Goal: Task Accomplishment & Management: Complete application form

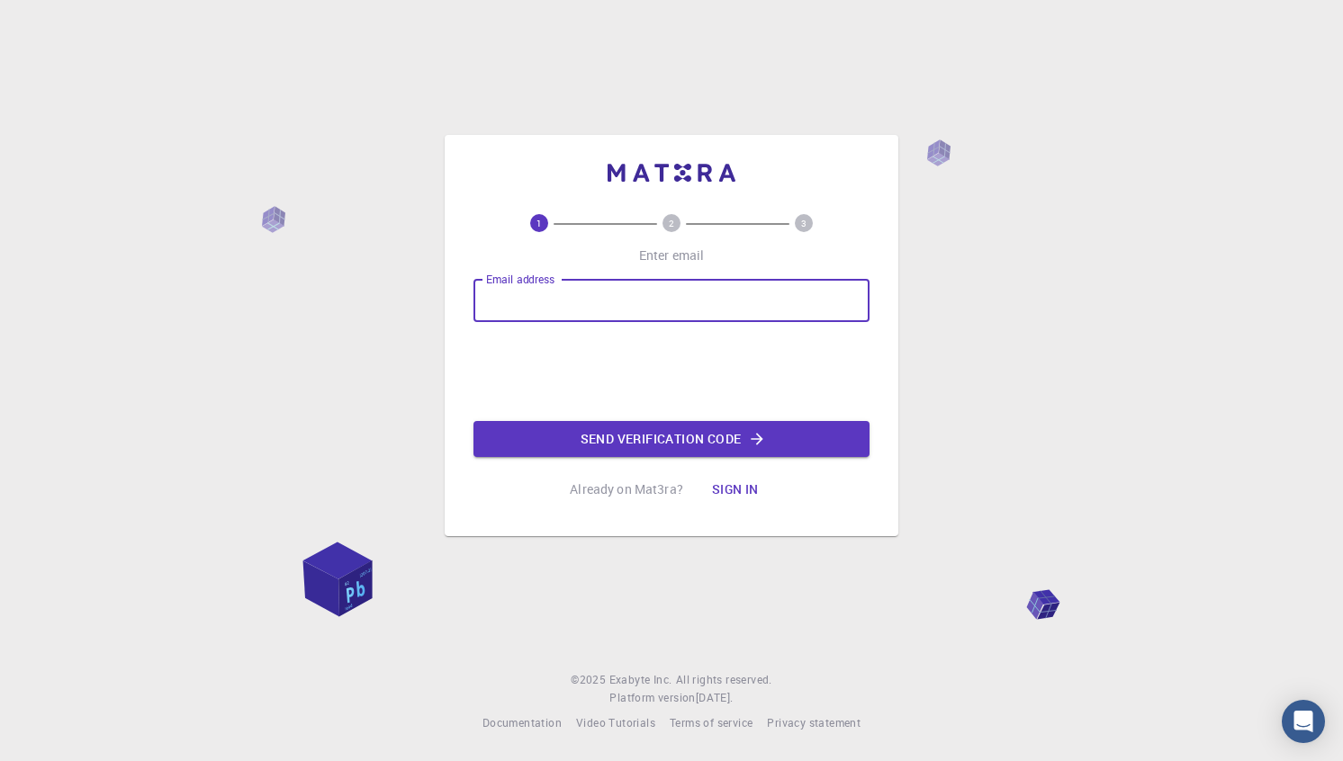
click at [672, 301] on input "Email address" at bounding box center [671, 300] width 396 height 43
type input "[EMAIL_ADDRESS][DOMAIN_NAME]"
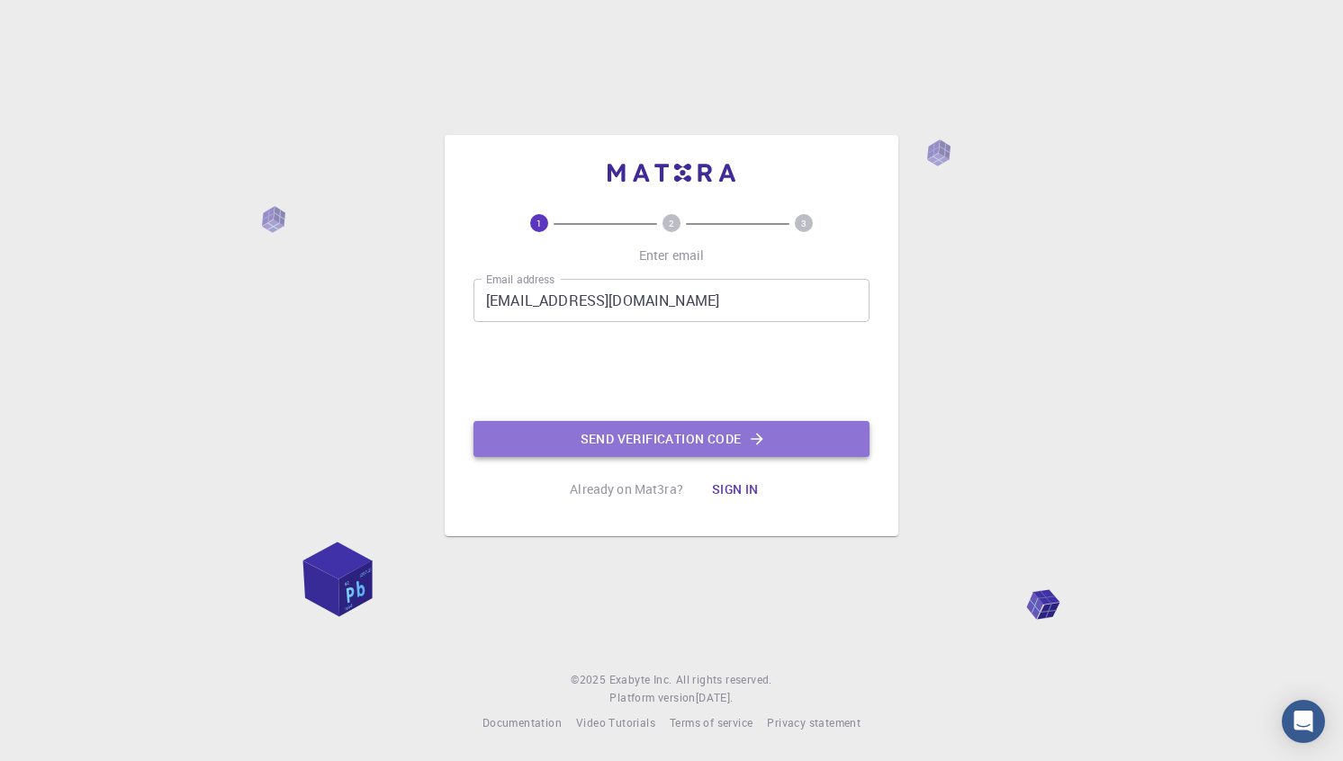
click at [668, 439] on button "Send verification code" at bounding box center [671, 439] width 396 height 36
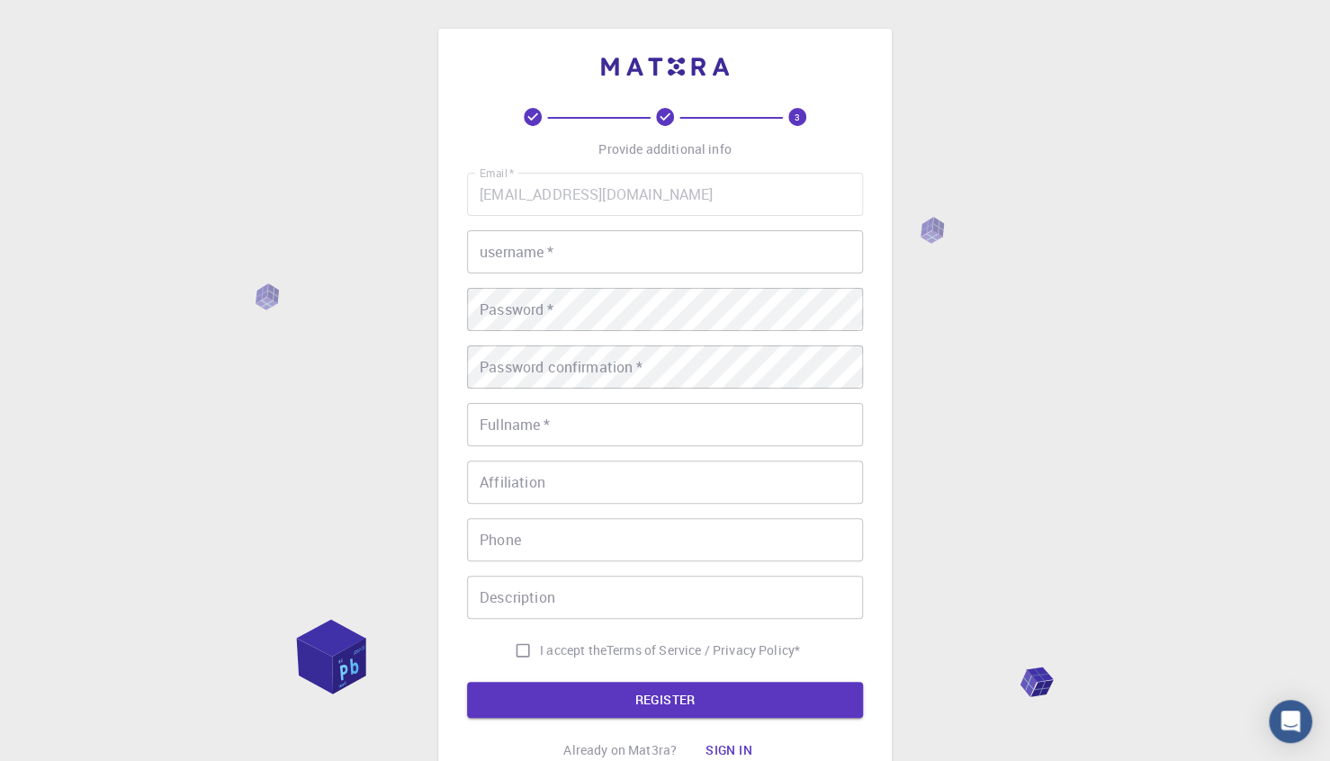
click at [595, 257] on input "username   *" at bounding box center [665, 251] width 396 height 43
type input "davmoren"
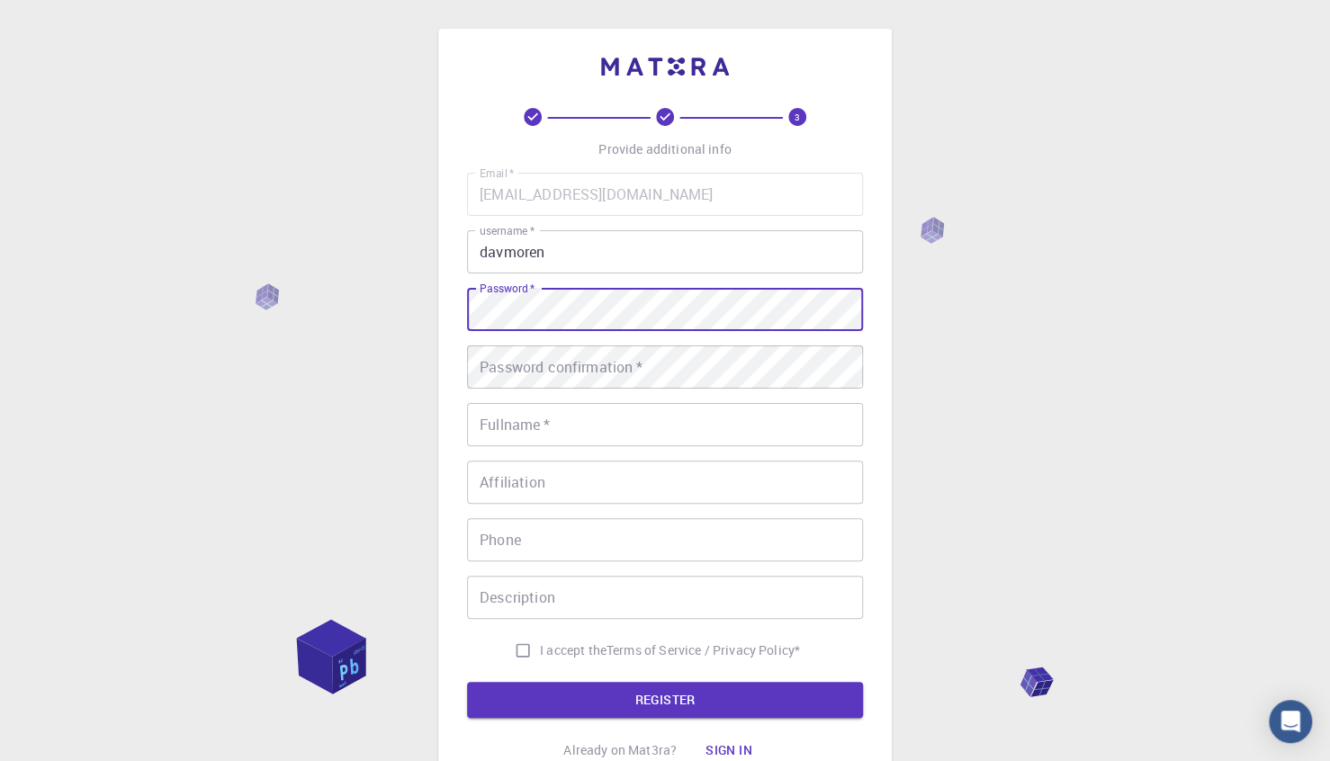
click at [576, 355] on div "Password confirmation   * Password confirmation   *" at bounding box center [665, 367] width 396 height 43
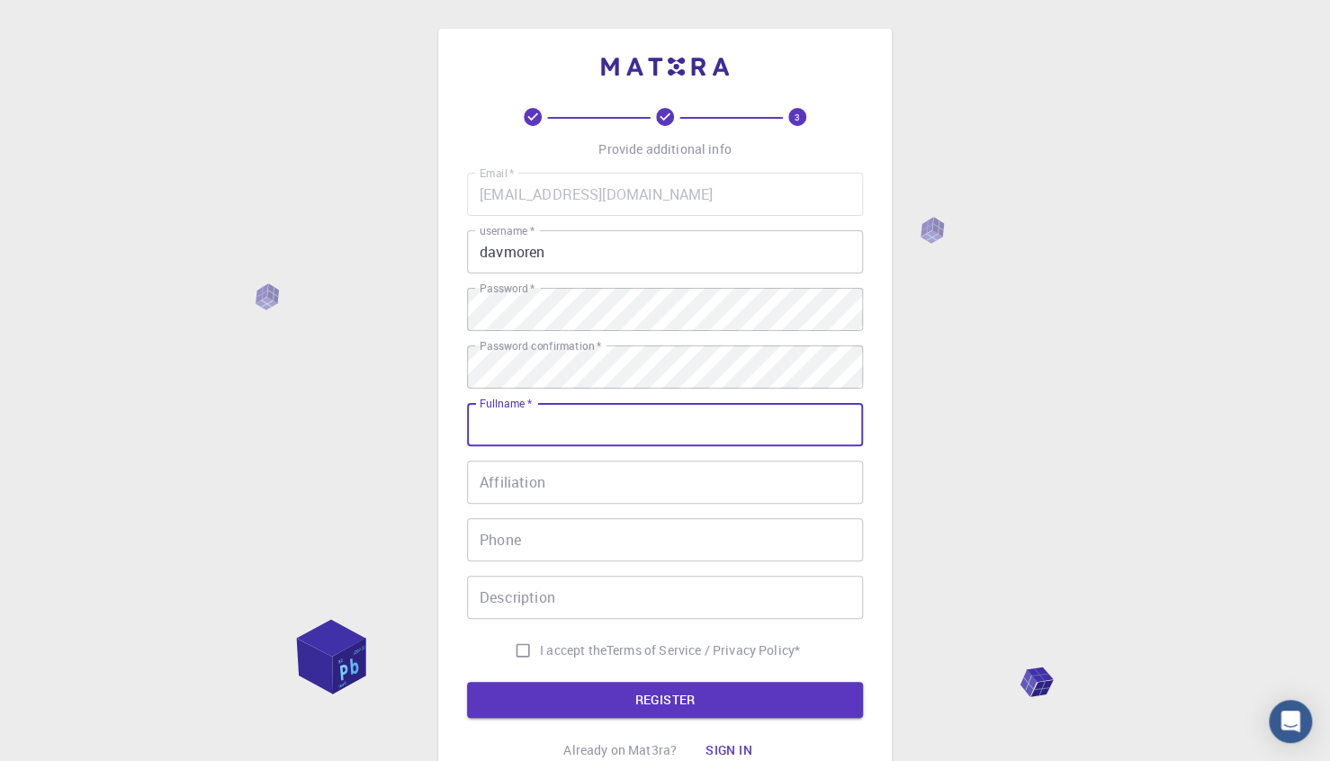
click at [562, 410] on input "Fullname   *" at bounding box center [665, 424] width 396 height 43
type input "[PERSON_NAME]"
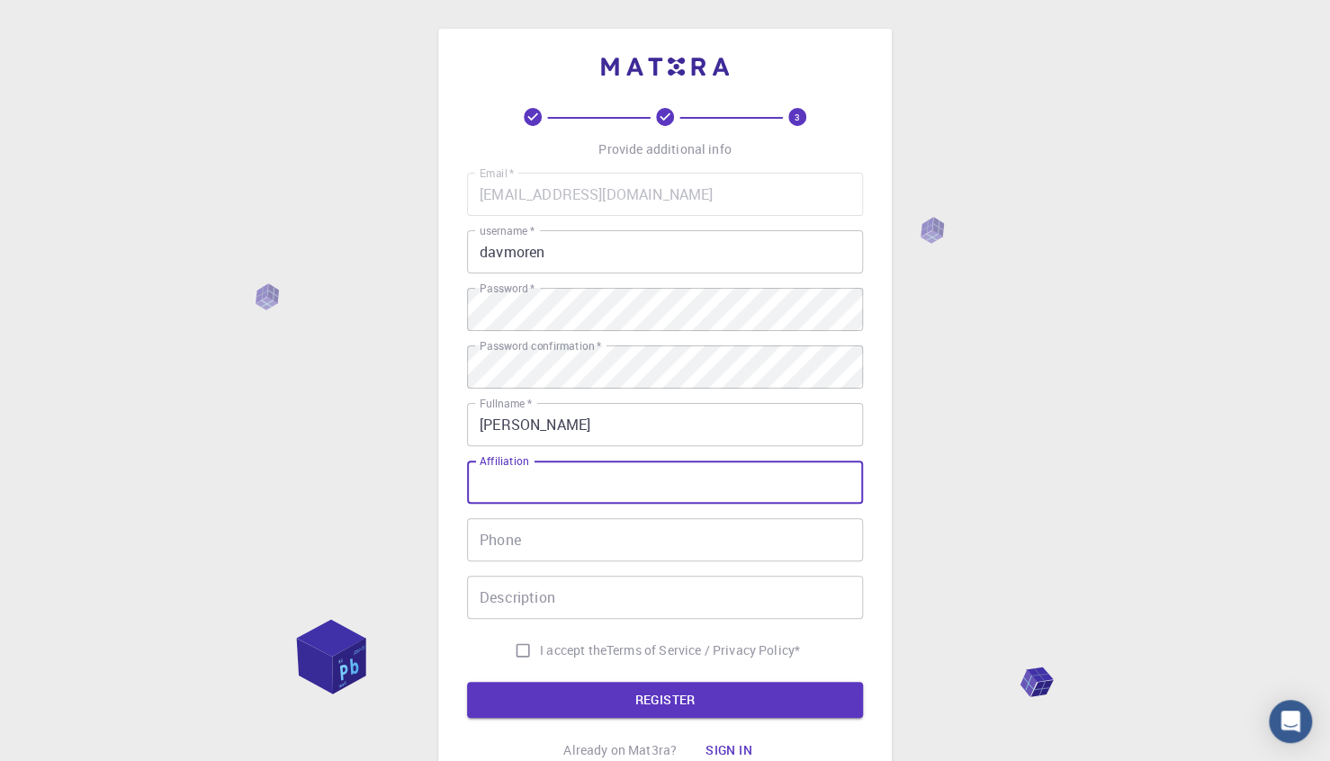
click at [559, 495] on input "Affiliation" at bounding box center [665, 482] width 396 height 43
type input "[PERSON_NAME]"
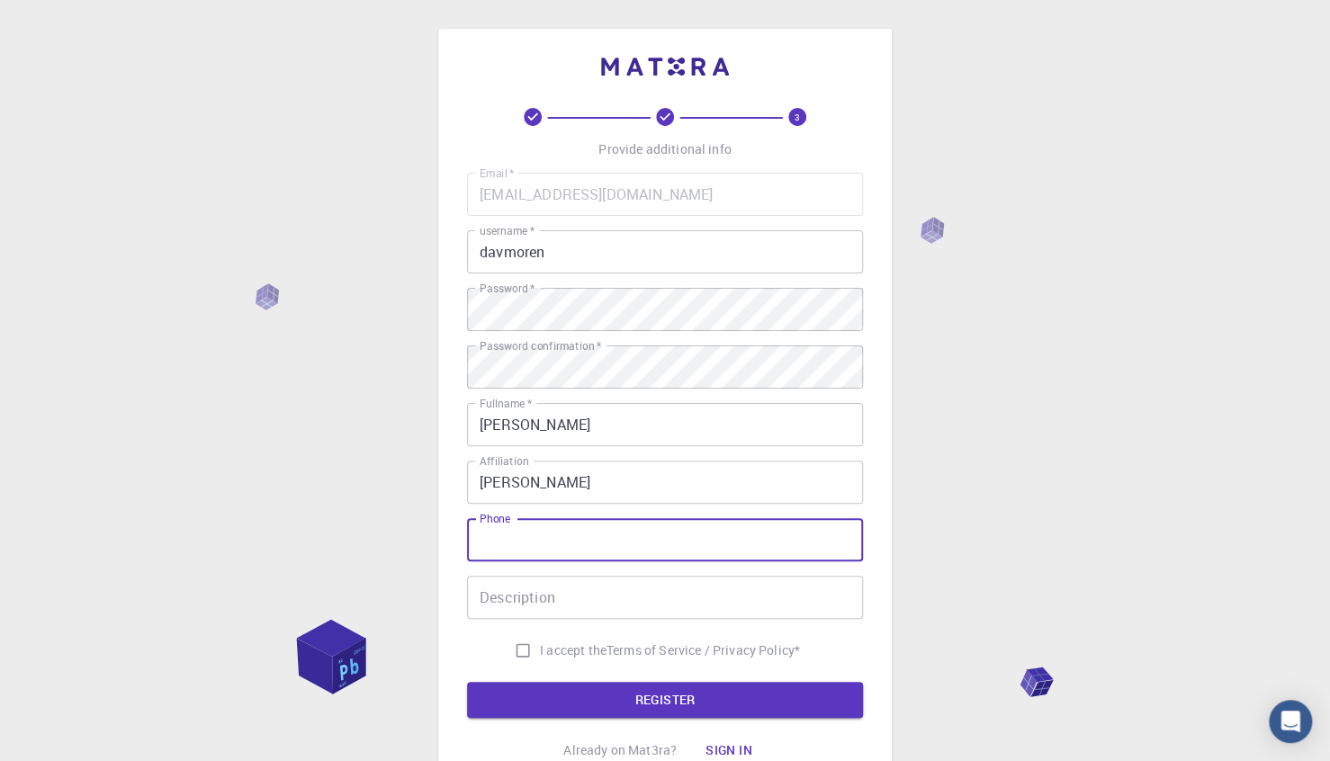
click at [555, 534] on input "Phone" at bounding box center [665, 539] width 396 height 43
type input "623454763"
click at [524, 639] on input "I accept the Terms of Service / Privacy Policy *" at bounding box center [523, 651] width 34 height 34
checkbox input "true"
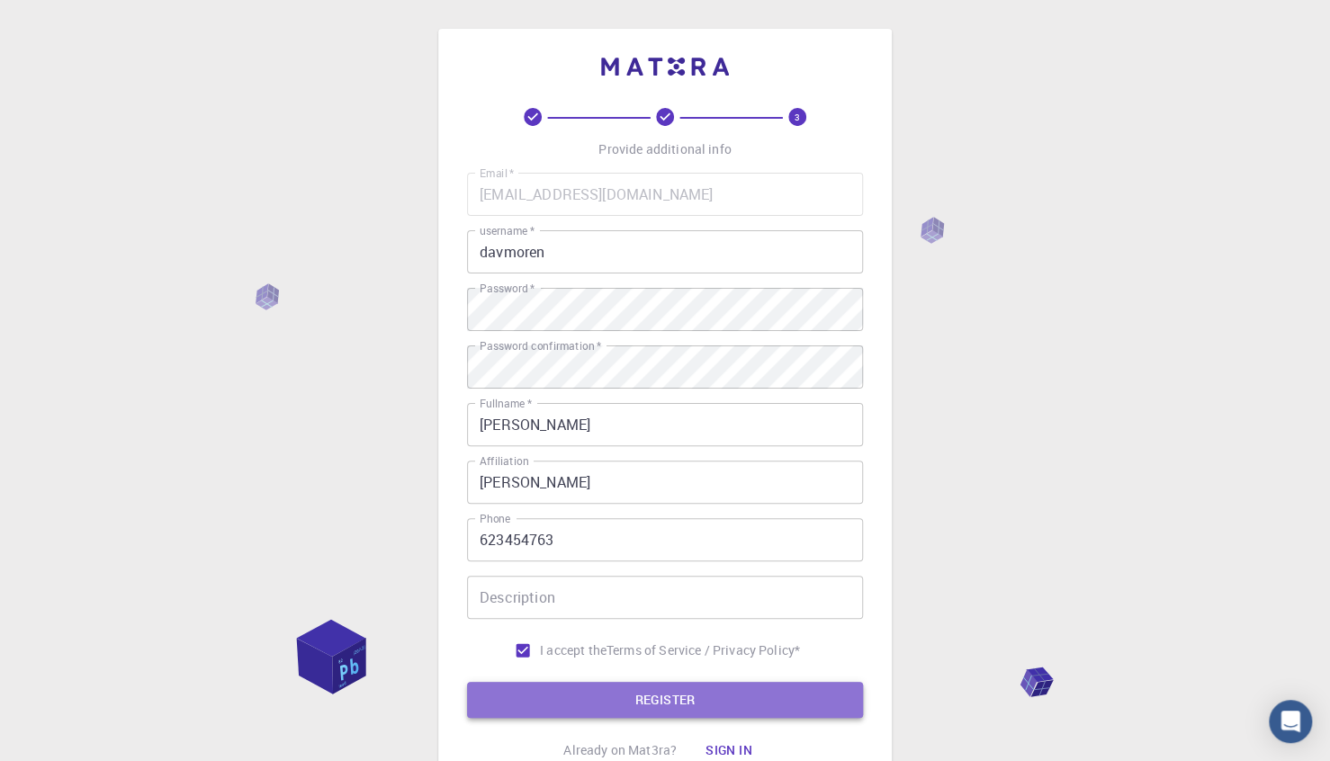
click at [579, 711] on button "REGISTER" at bounding box center [665, 700] width 396 height 36
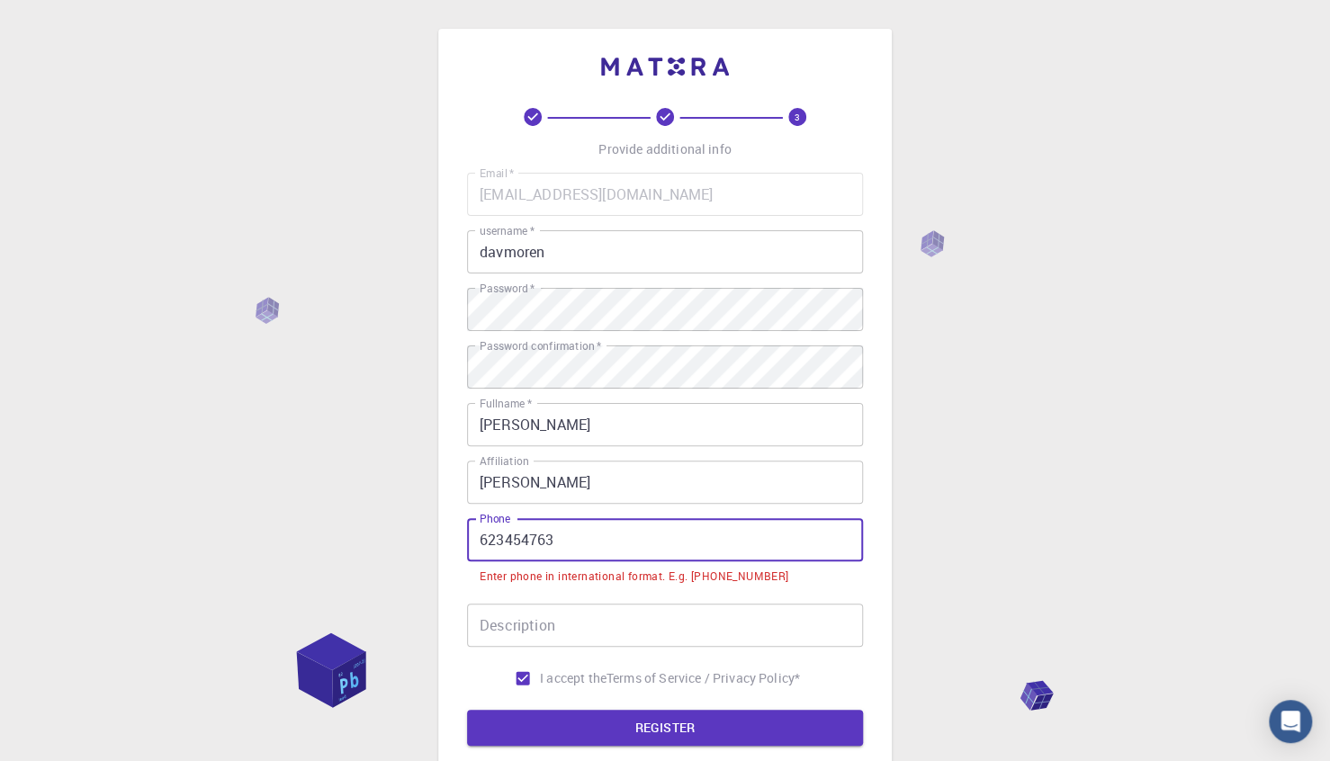
click at [476, 542] on input "623454763" at bounding box center [665, 539] width 396 height 43
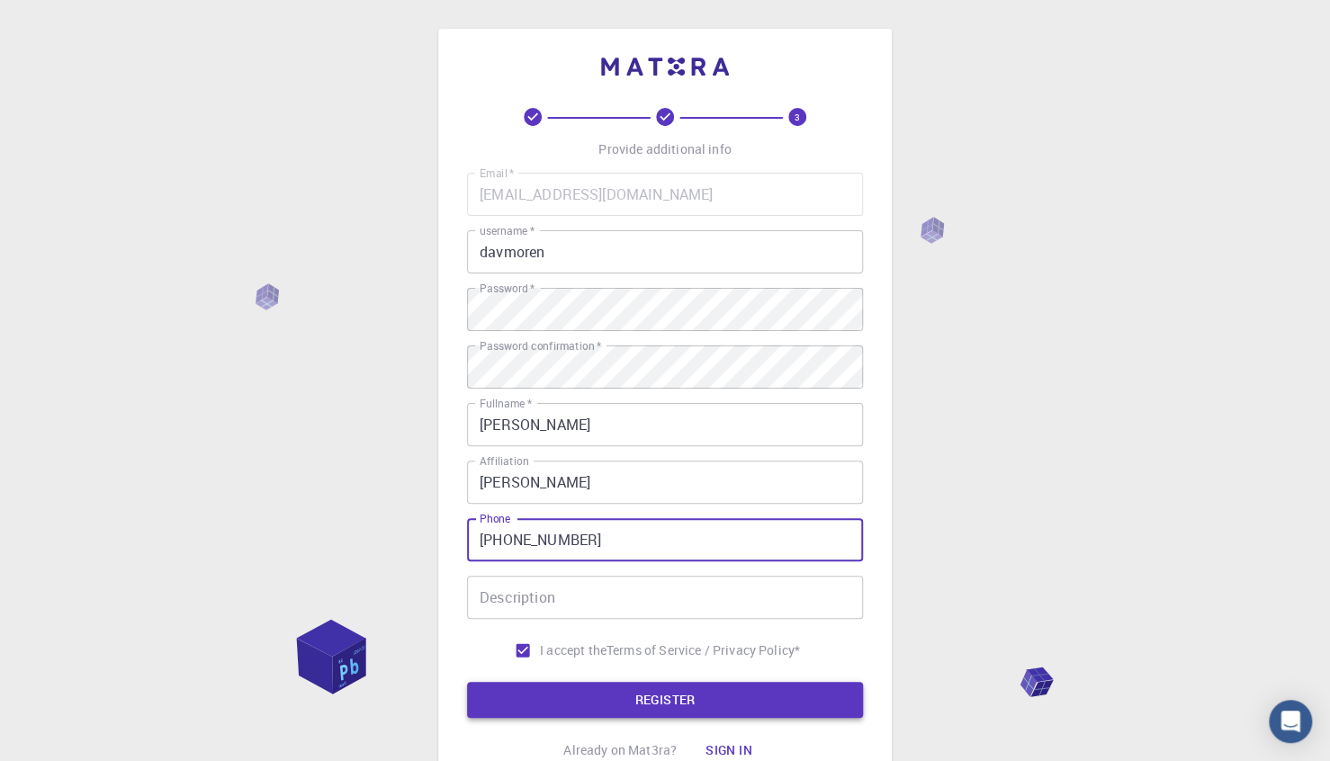
type input "[PHONE_NUMBER]"
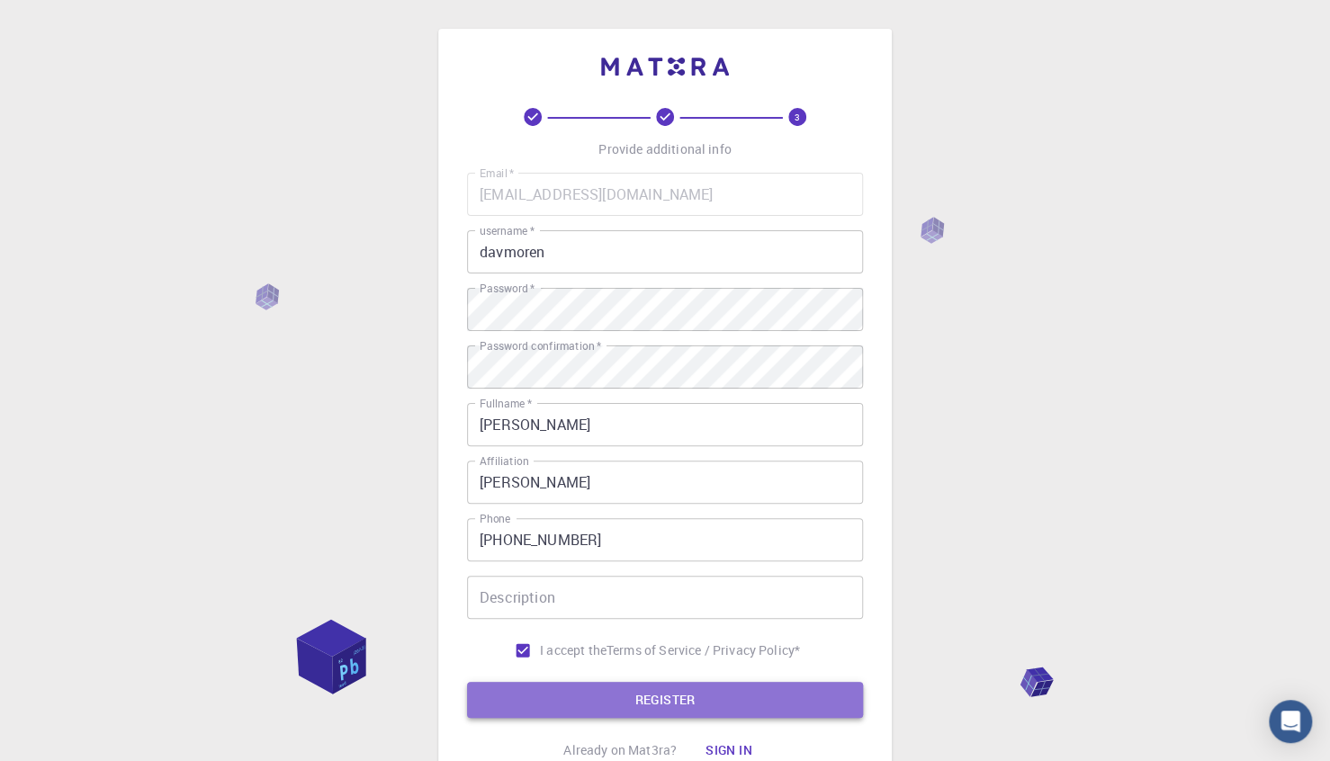
click at [573, 698] on button "REGISTER" at bounding box center [665, 700] width 396 height 36
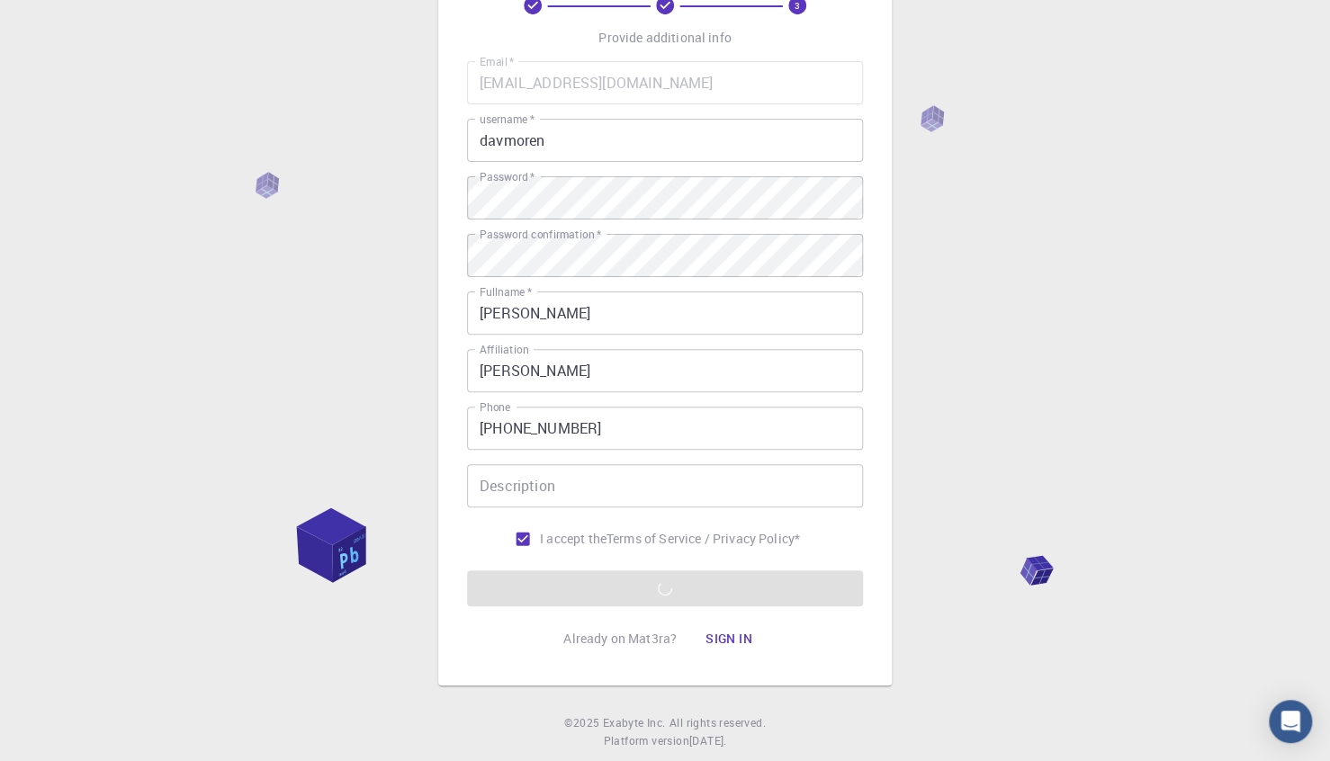
scroll to position [117, 0]
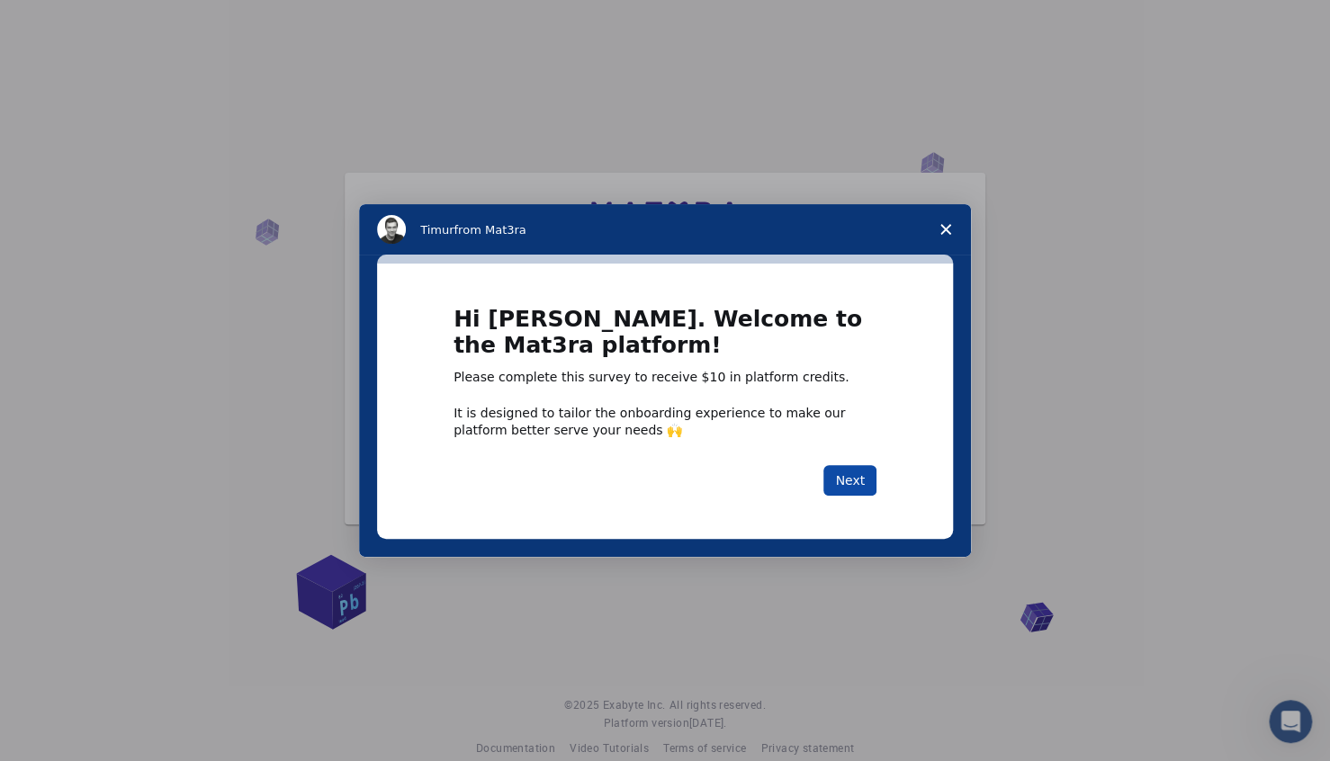
click at [856, 479] on button "Next" at bounding box center [850, 480] width 53 height 31
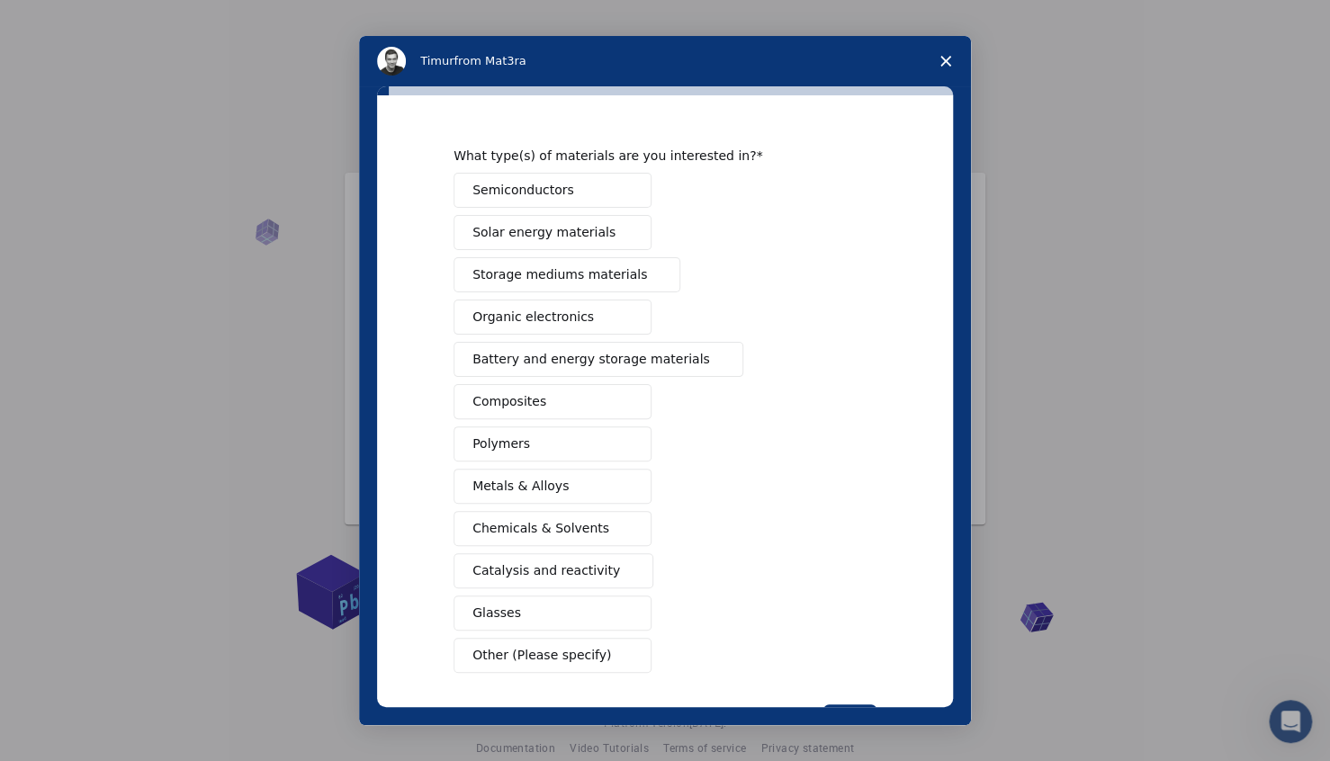
scroll to position [36, 0]
click at [539, 176] on button "Semiconductors" at bounding box center [553, 190] width 198 height 35
click at [939, 59] on span "Close survey" at bounding box center [946, 61] width 50 height 50
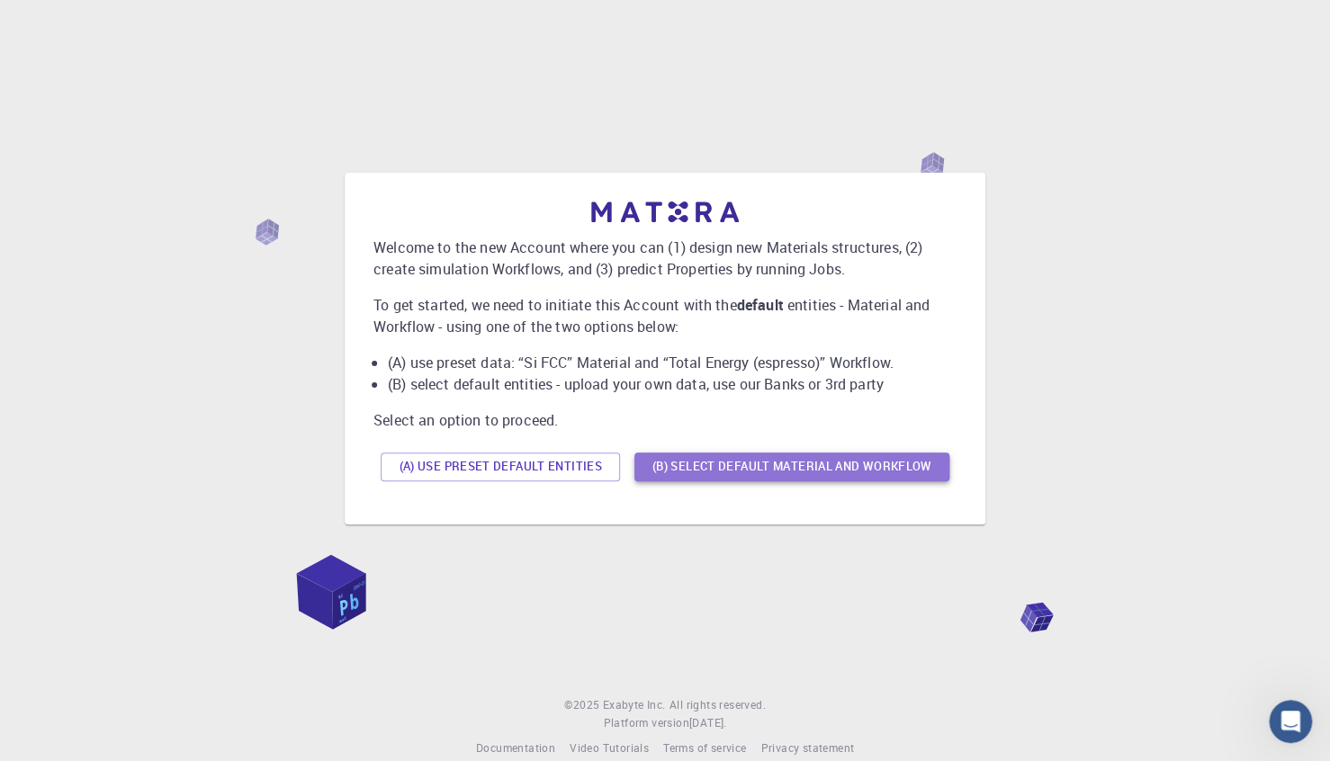
click at [768, 463] on button "(B) Select default material and workflow" at bounding box center [792, 467] width 315 height 29
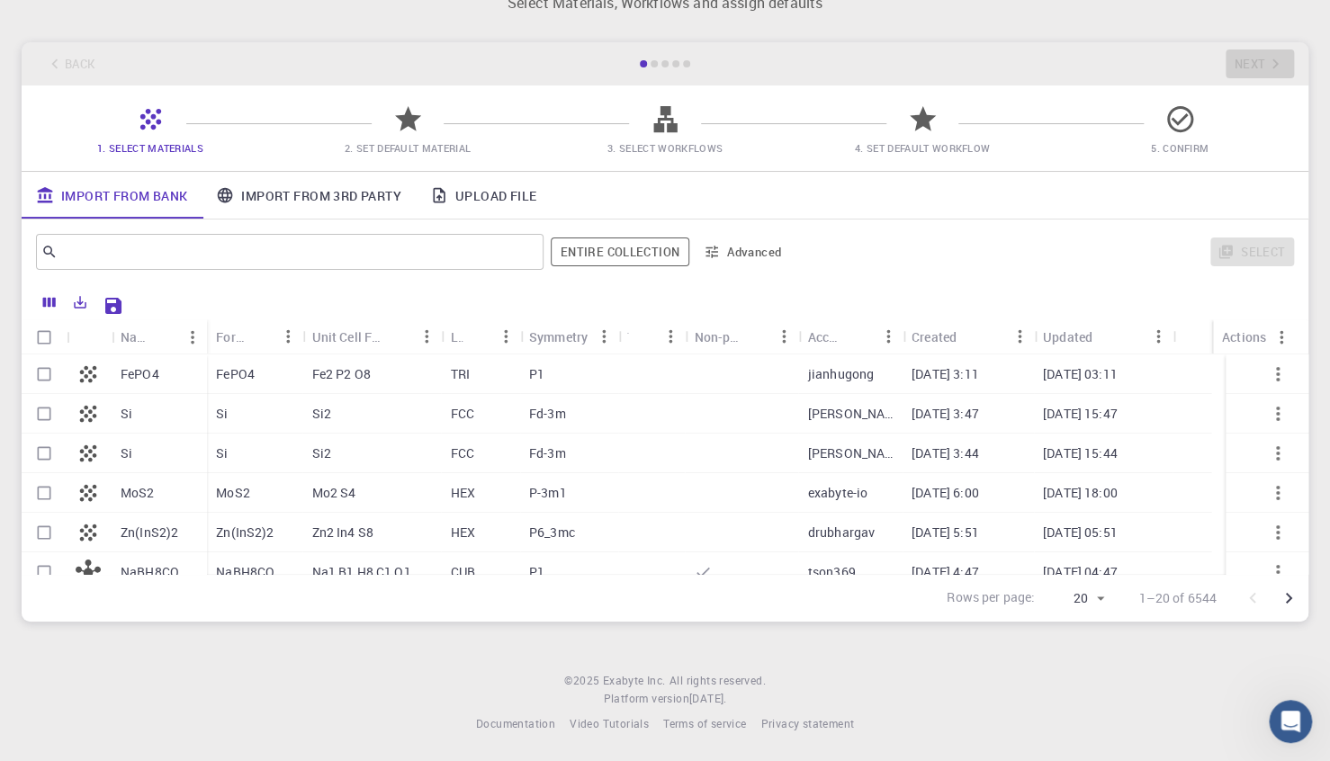
scroll to position [0, 0]
